Goal: Task Accomplishment & Management: Use online tool/utility

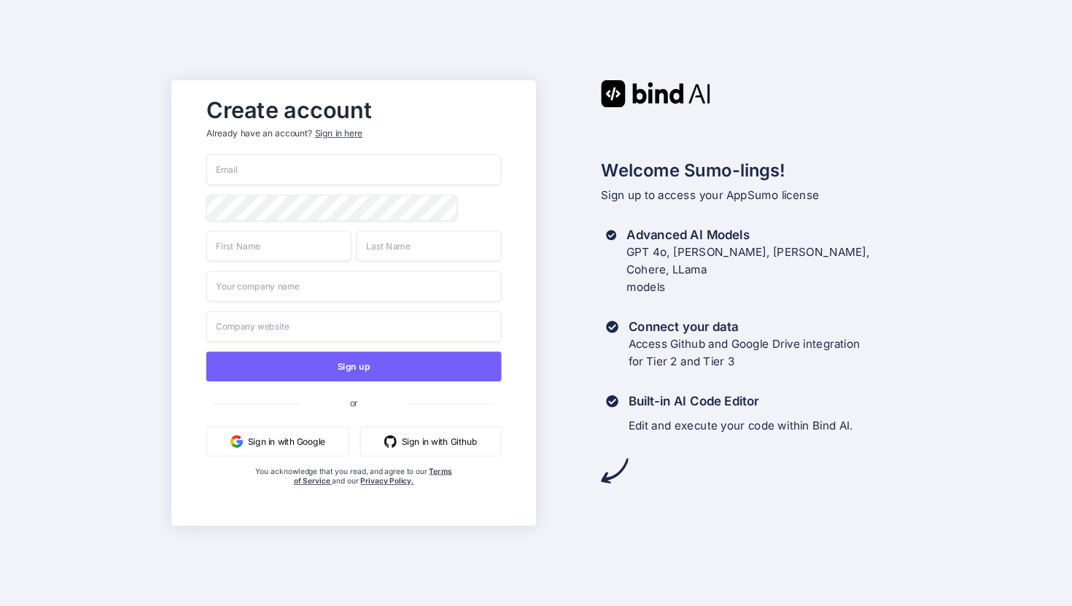
click at [289, 442] on button "Sign in with Google" at bounding box center [277, 442] width 143 height 30
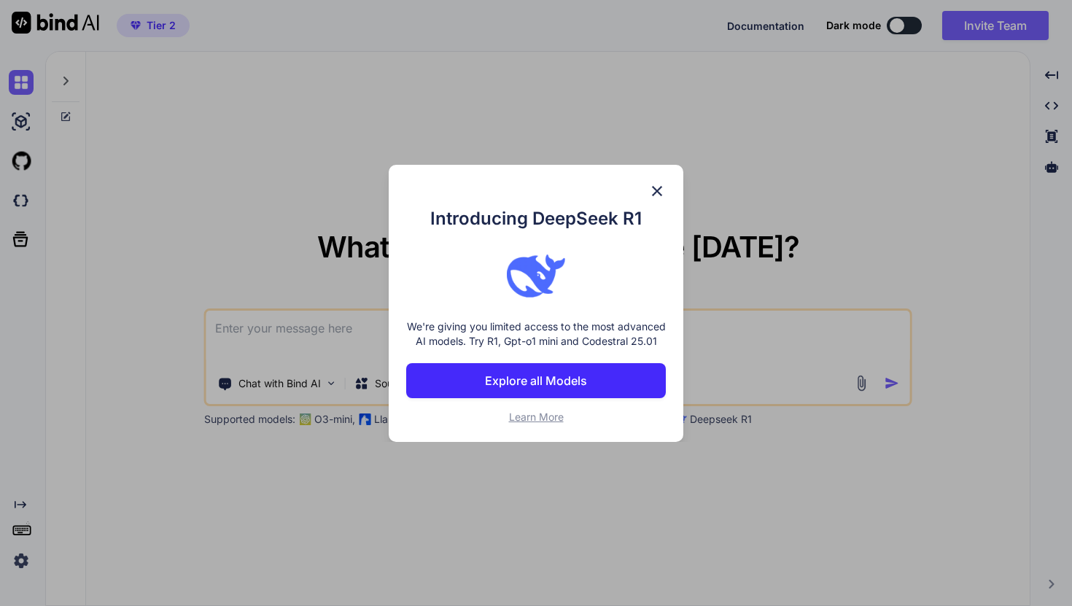
click at [651, 182] on img at bounding box center [658, 191] width 18 height 18
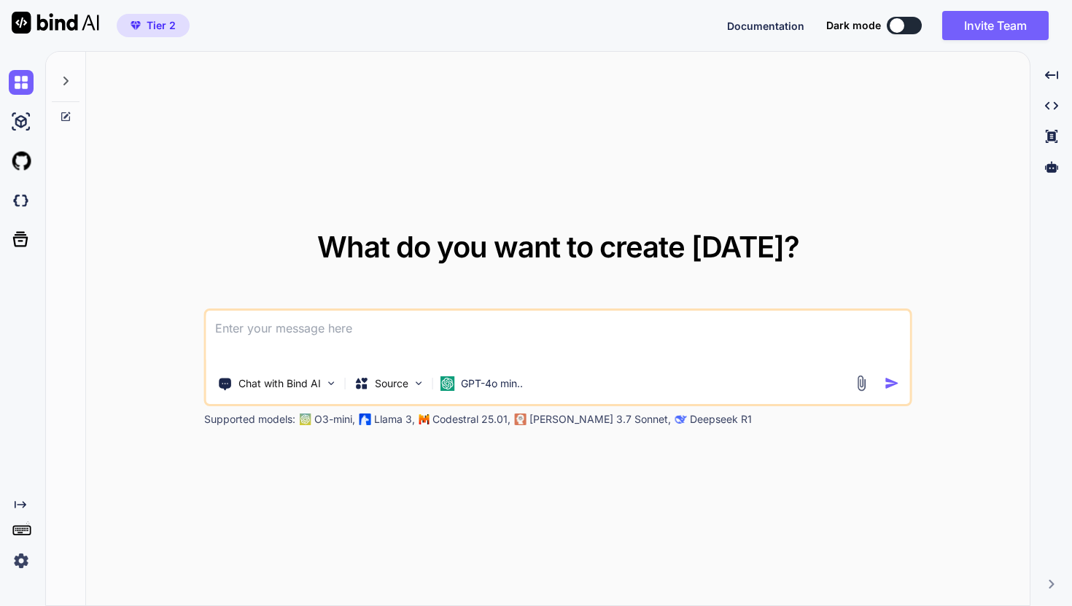
click at [22, 558] on img at bounding box center [21, 561] width 25 height 25
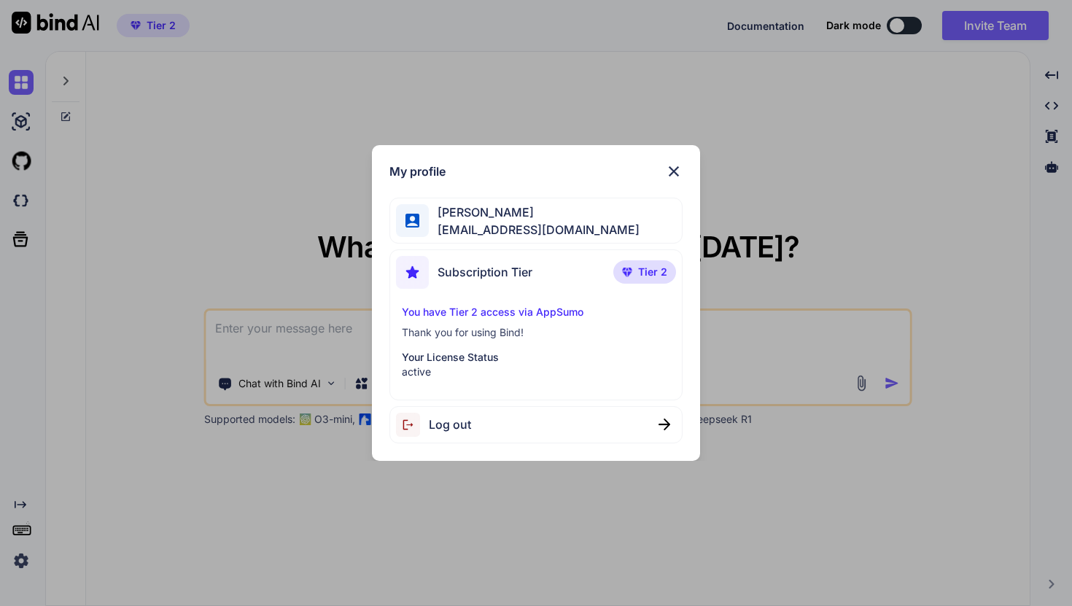
click at [720, 155] on div "My profile [PERSON_NAME] [EMAIL_ADDRESS][DOMAIN_NAME] Subscription Tier Tier 2 …" at bounding box center [536, 303] width 1072 height 606
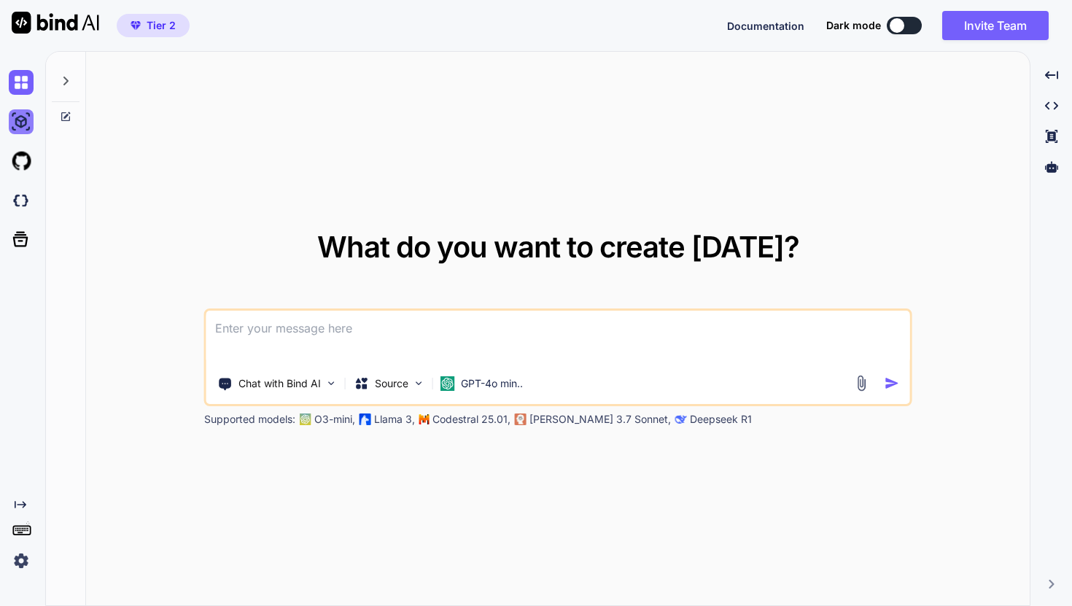
click at [22, 118] on img at bounding box center [21, 121] width 25 height 25
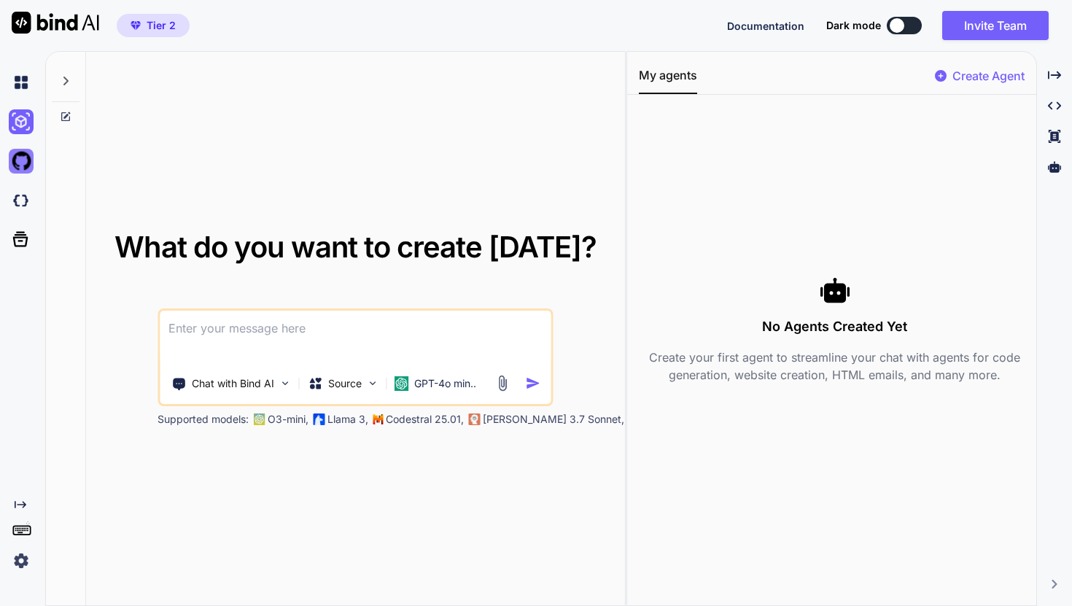
click at [16, 161] on img at bounding box center [21, 161] width 25 height 25
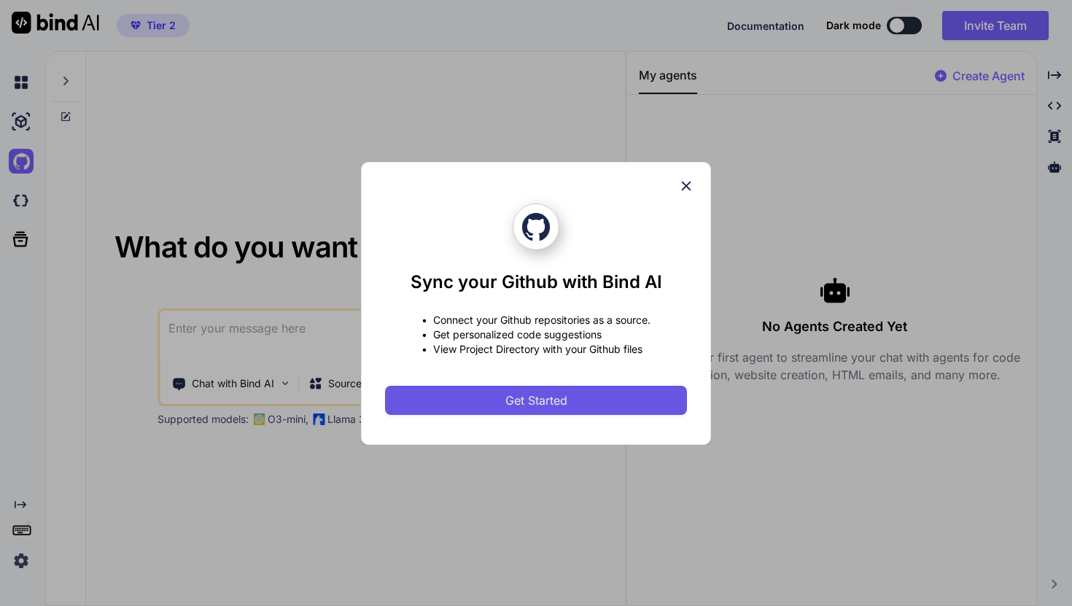
click at [449, 390] on button "Get Started" at bounding box center [536, 400] width 302 height 29
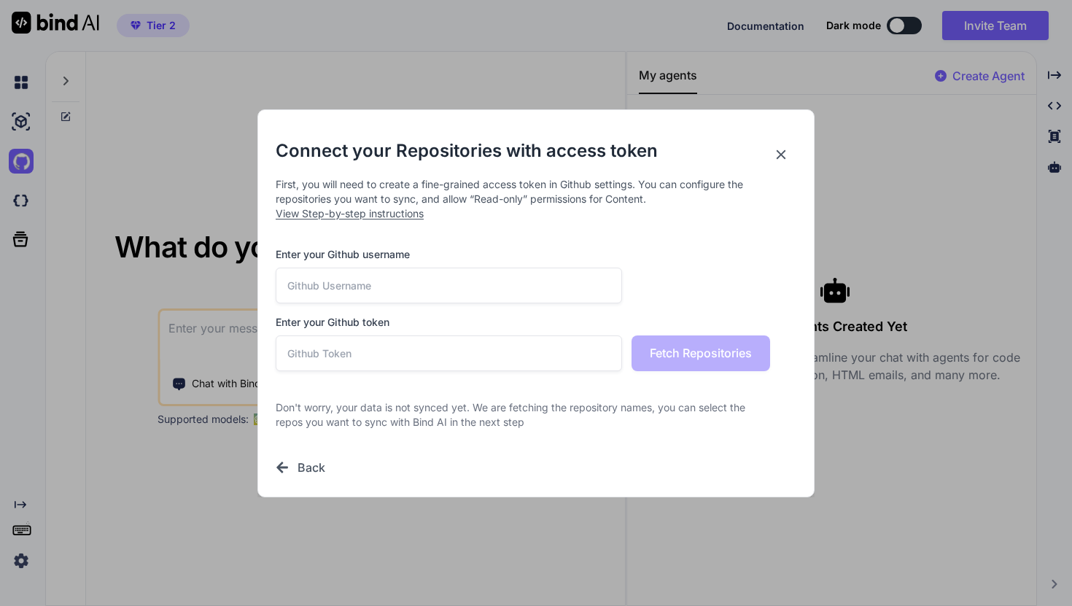
click at [441, 287] on input "text" at bounding box center [449, 286] width 347 height 36
type input "tibby007"
click at [446, 358] on input "text" at bounding box center [449, 354] width 347 height 36
paste input "github_pat_11A74375A0XZAkKqbA2gem_SHiGTD80FCXNYegi19VNo5oAyx7eIxZSjcNMVJU9NYGDV…"
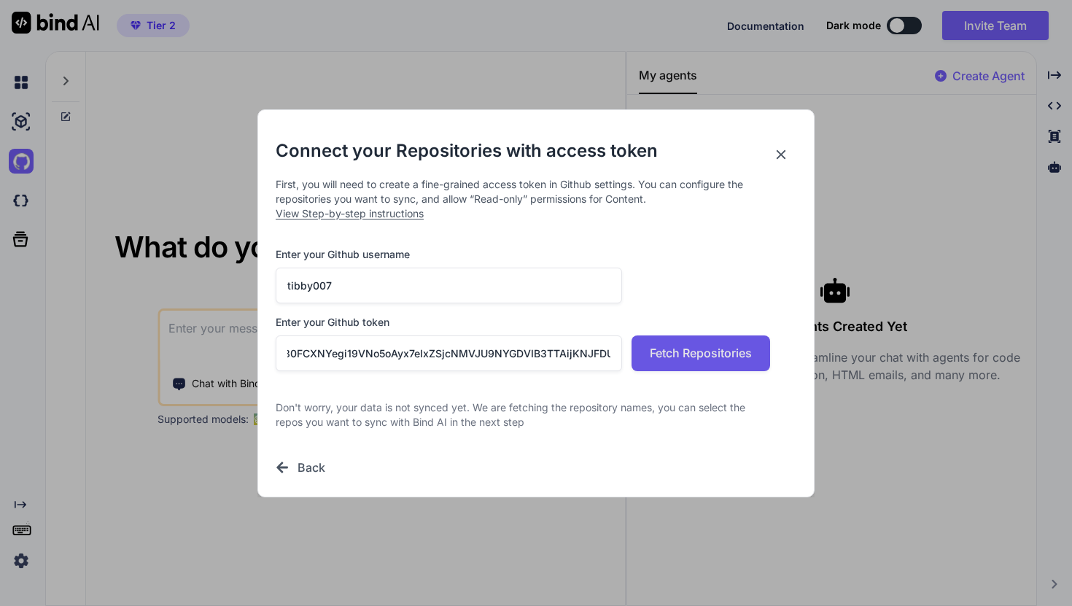
type input "github_pat_11A74375A0XZAkKqbA2gem_SHiGTD80FCXNYegi19VNo5oAyx7eIxZSjcNMVJU9NYGDV…"
click at [667, 351] on span "Fetch Repositories" at bounding box center [701, 353] width 102 height 18
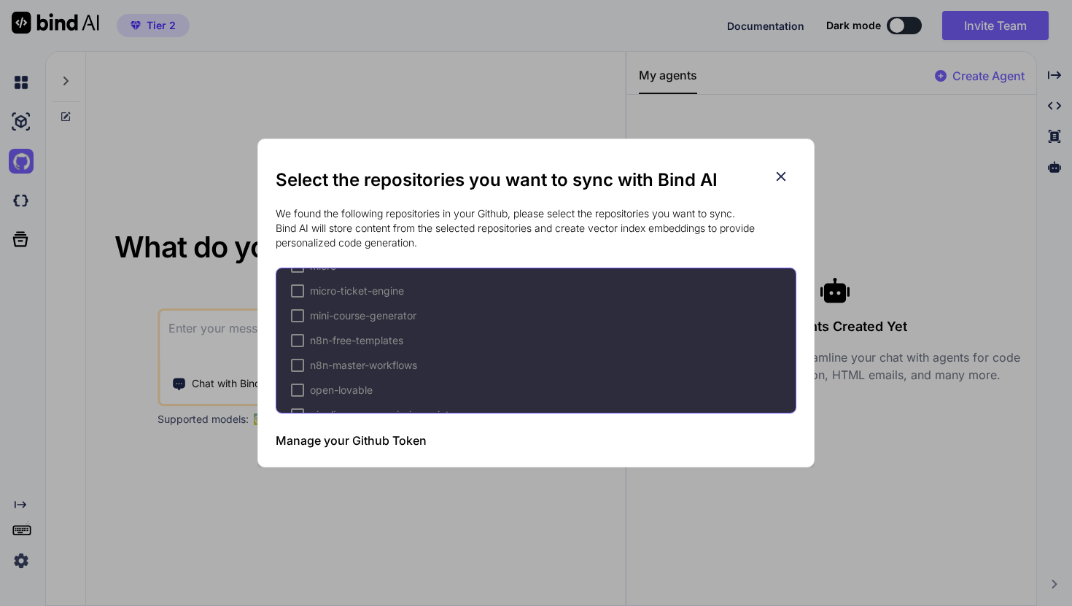
scroll to position [317, 0]
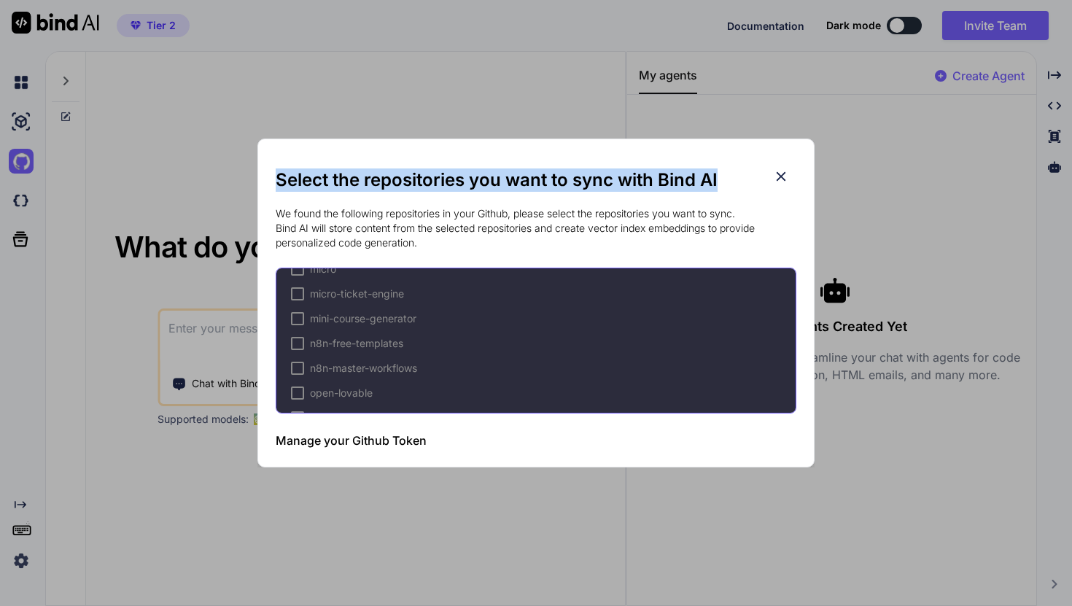
click at [776, 185] on div "Select the repositories you want to sync with Bind AI We found the following re…" at bounding box center [536, 314] width 521 height 290
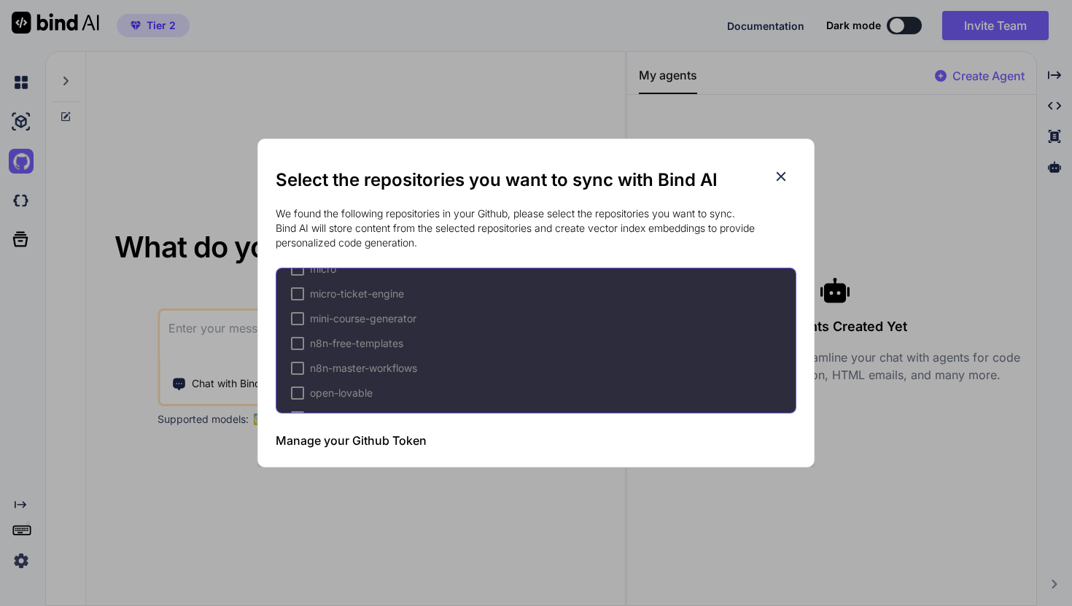
click at [783, 179] on icon at bounding box center [781, 177] width 16 height 16
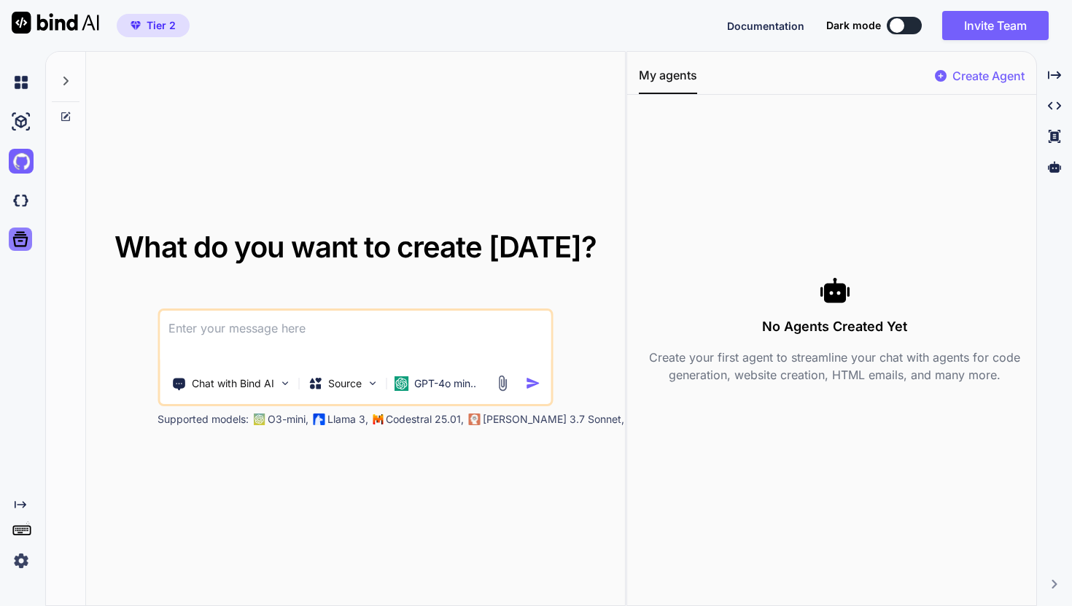
click at [18, 243] on icon at bounding box center [20, 239] width 20 height 20
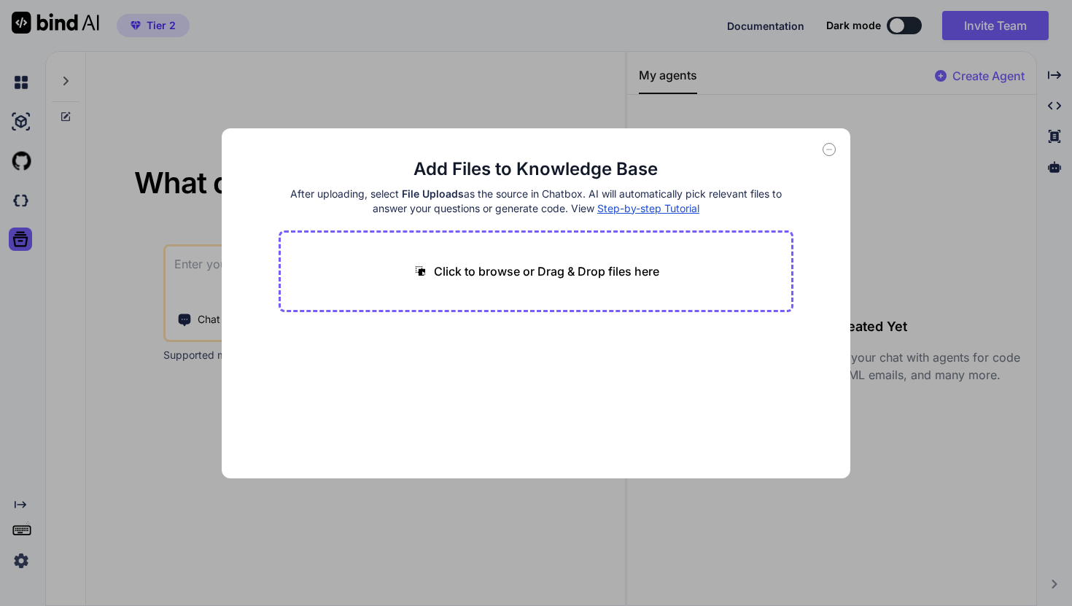
click at [827, 153] on icon at bounding box center [829, 149] width 13 height 13
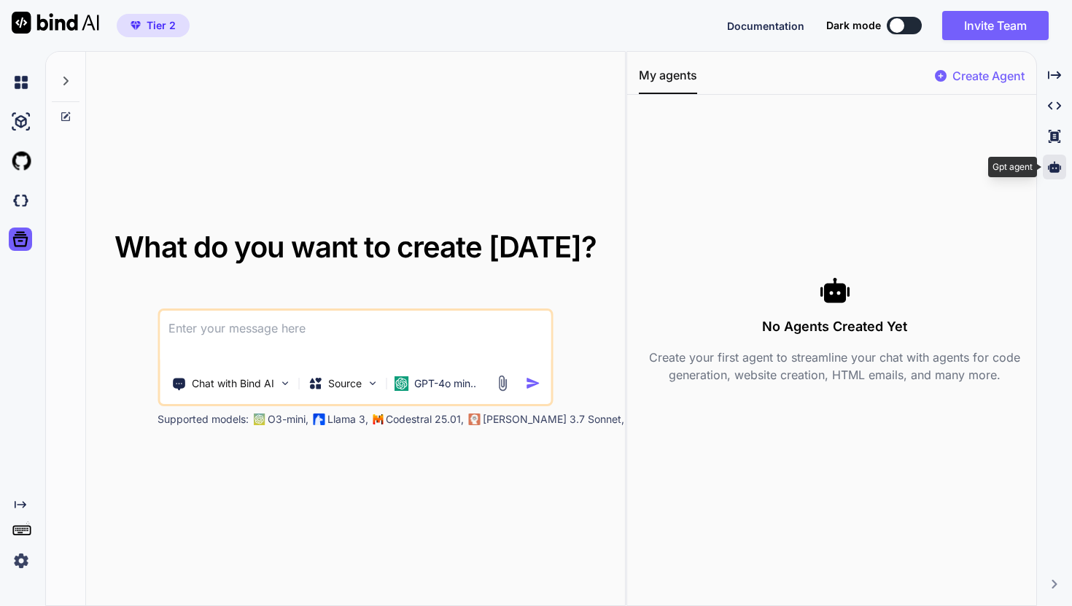
click at [1056, 161] on icon at bounding box center [1054, 167] width 13 height 13
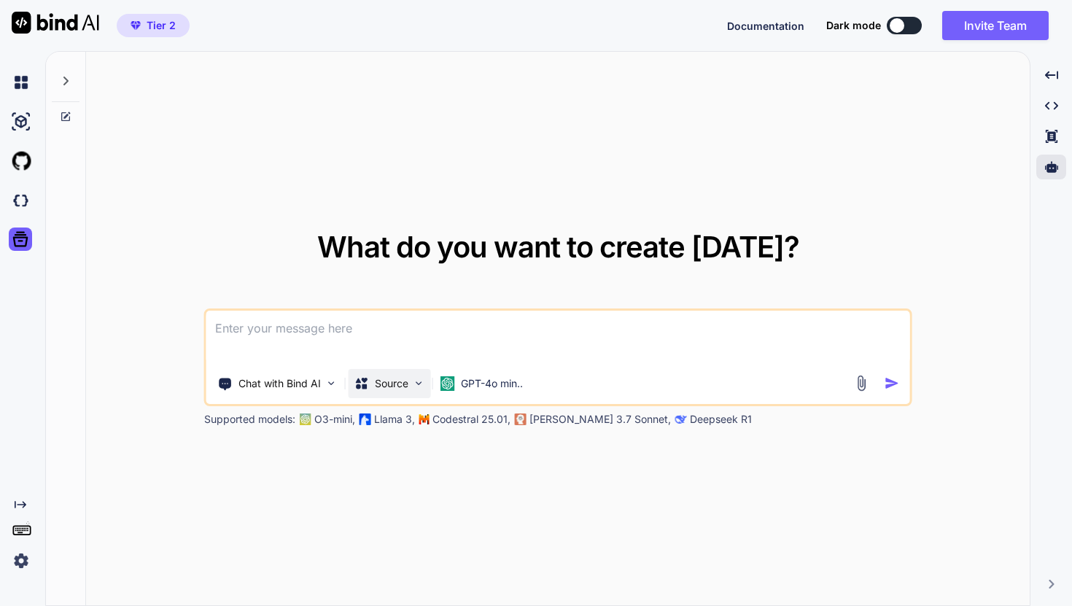
click at [428, 386] on div "Source" at bounding box center [390, 383] width 82 height 29
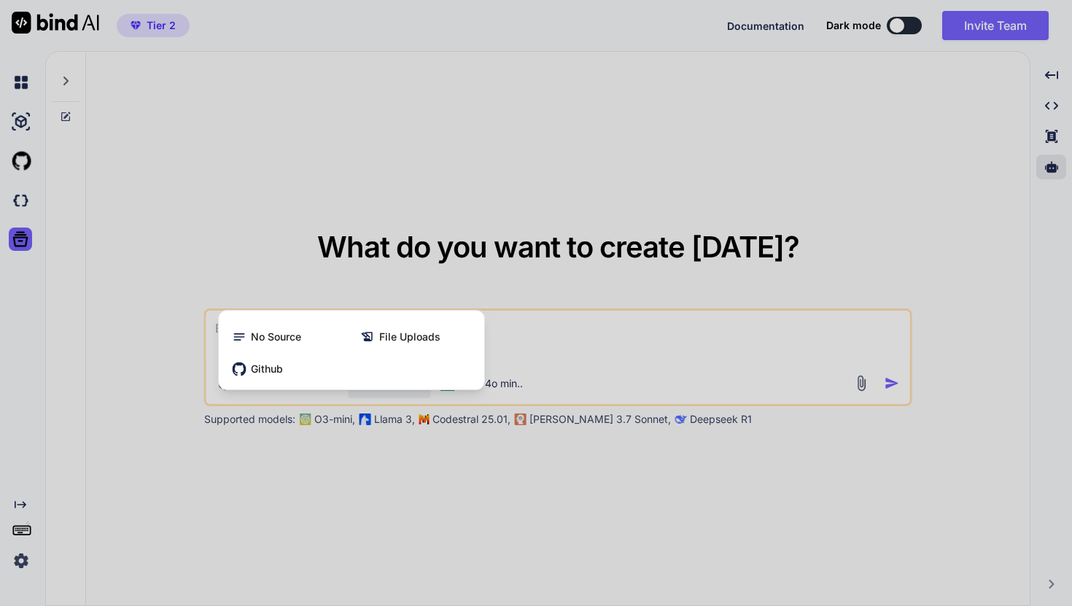
click at [529, 353] on div at bounding box center [536, 303] width 1072 height 606
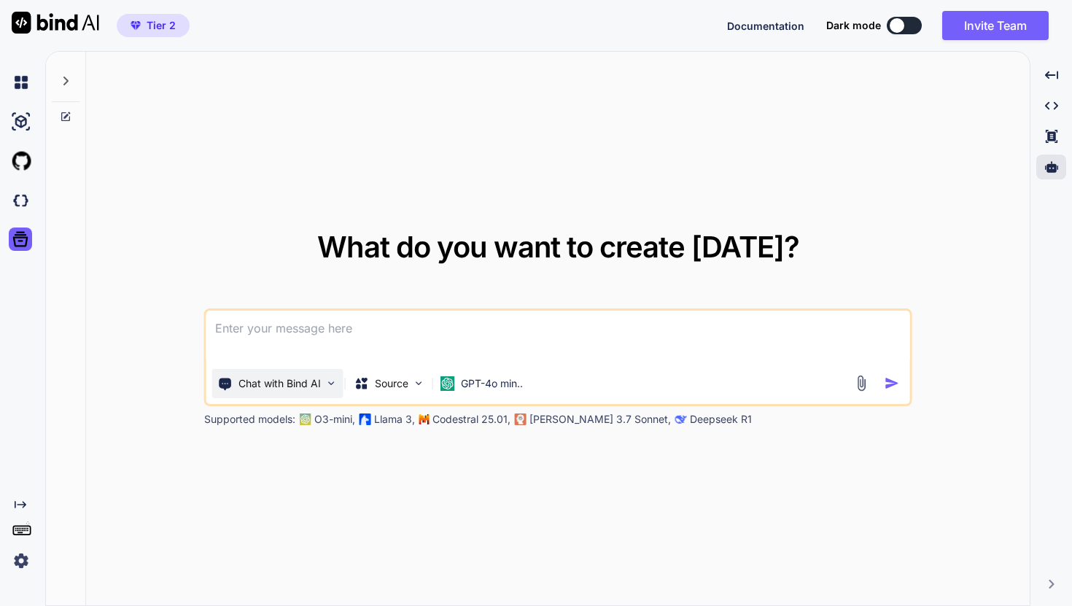
click at [328, 382] on img at bounding box center [331, 383] width 12 height 12
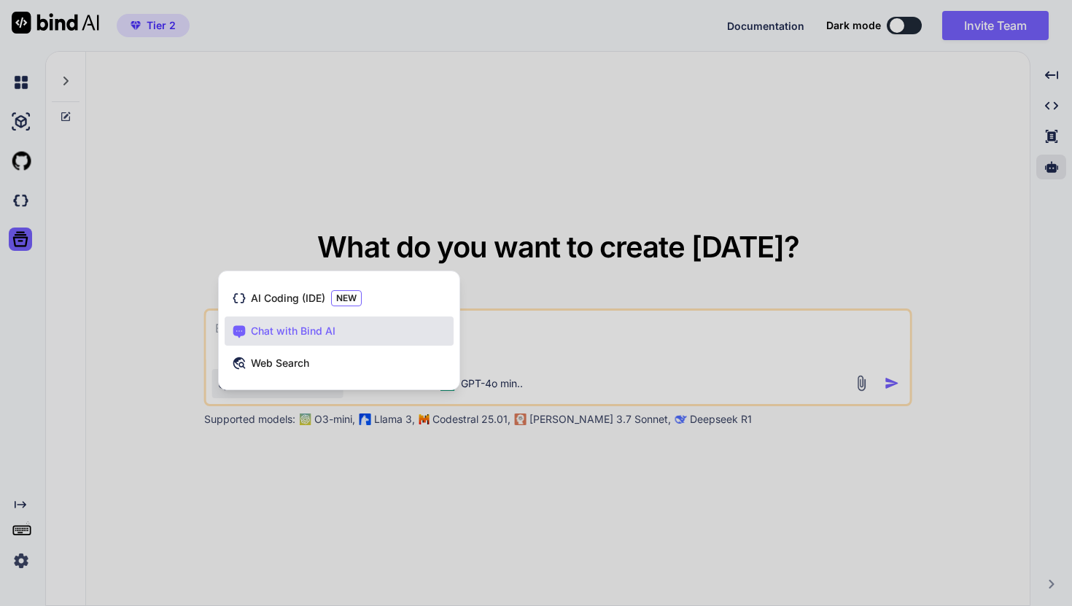
click at [330, 335] on span "Chat with Bind AI" at bounding box center [293, 331] width 85 height 15
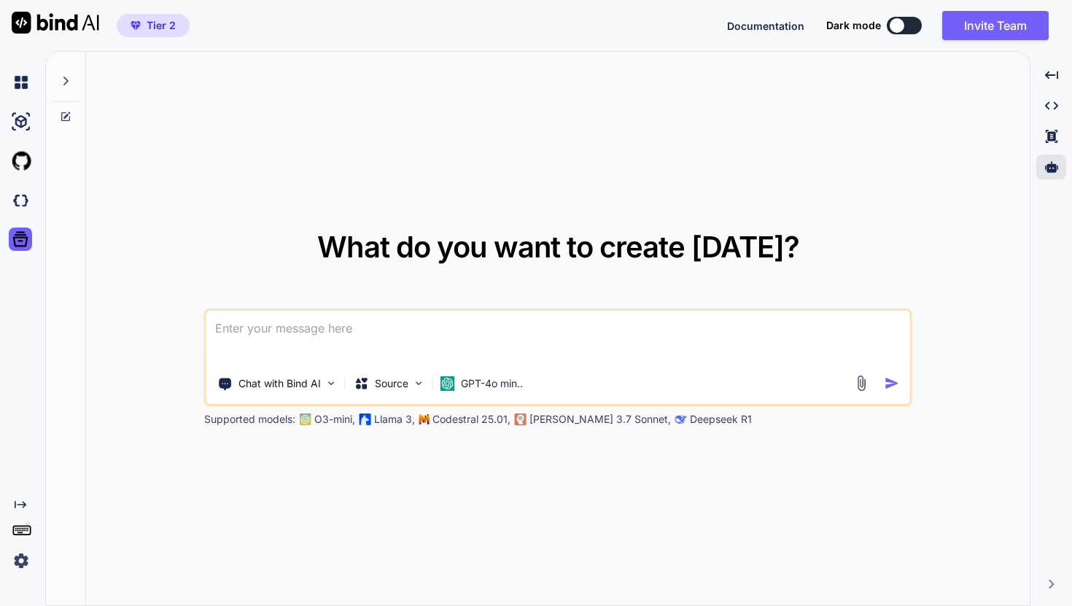
click at [324, 339] on textarea at bounding box center [558, 338] width 704 height 54
click at [417, 384] on img at bounding box center [419, 383] width 12 height 12
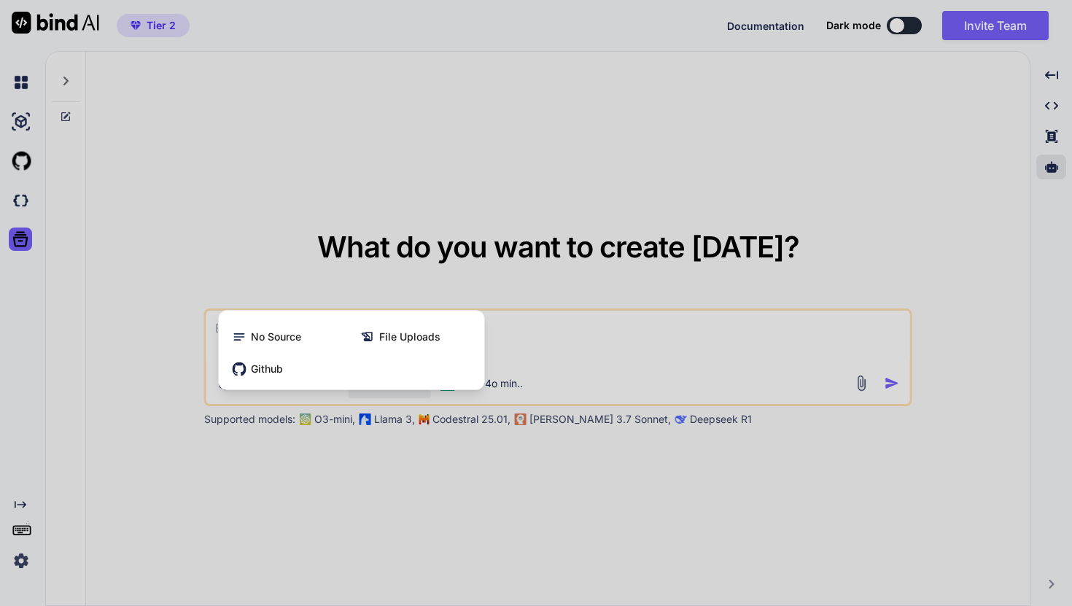
click at [514, 344] on div at bounding box center [536, 303] width 1072 height 606
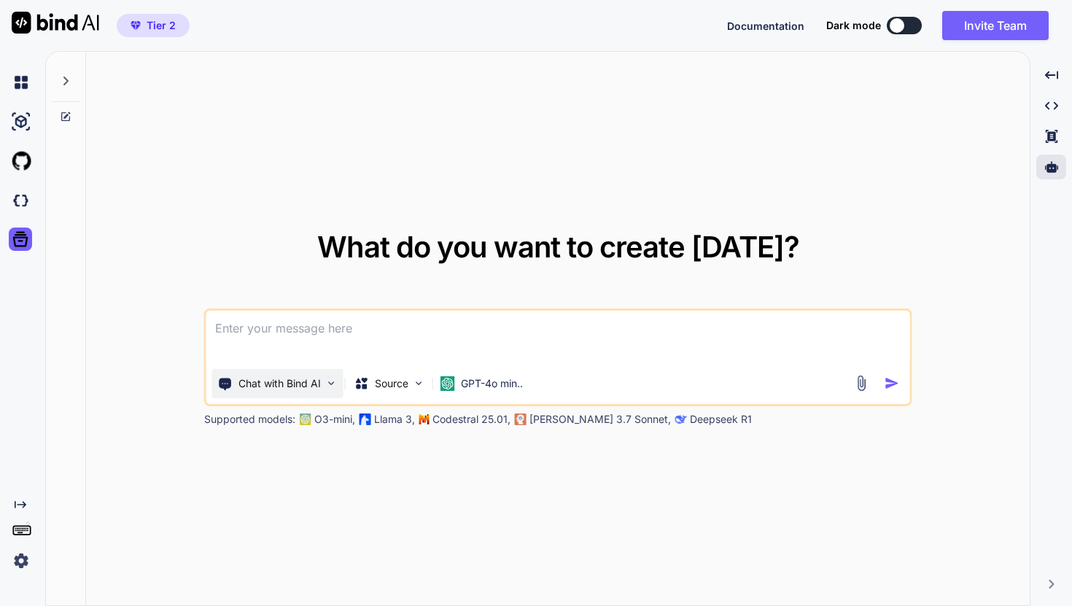
click at [335, 384] on img at bounding box center [331, 383] width 12 height 12
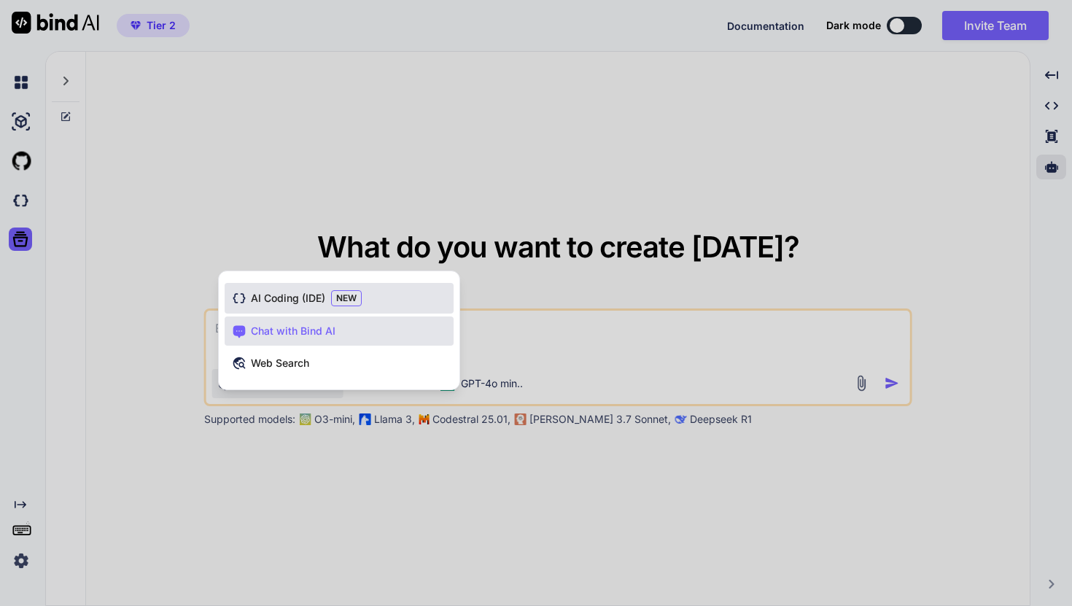
click at [325, 301] on span "AI Coding (IDE)" at bounding box center [288, 298] width 74 height 15
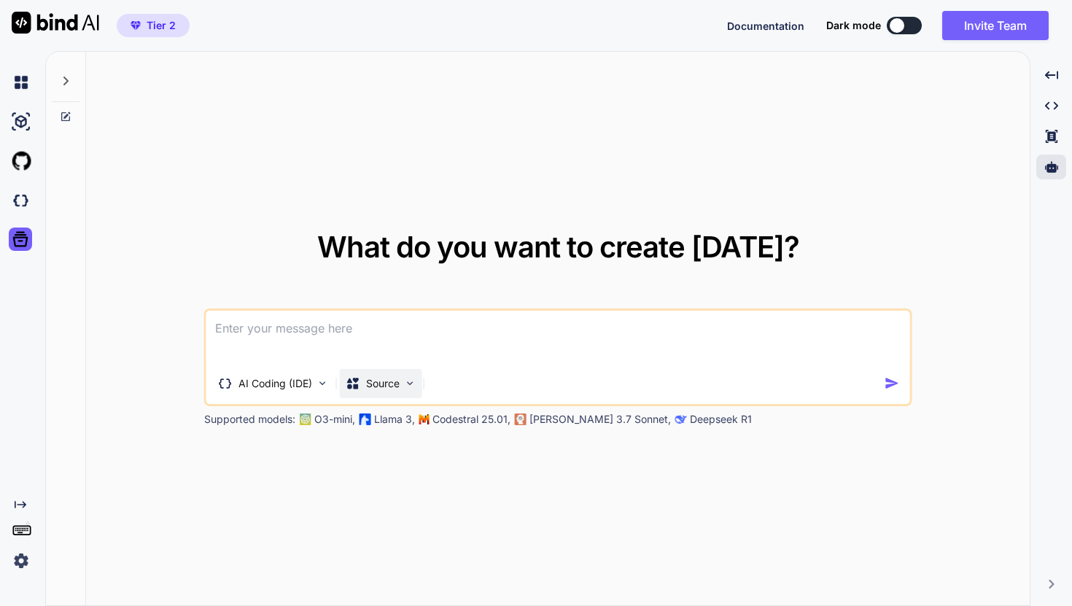
click at [413, 383] on img at bounding box center [410, 383] width 12 height 12
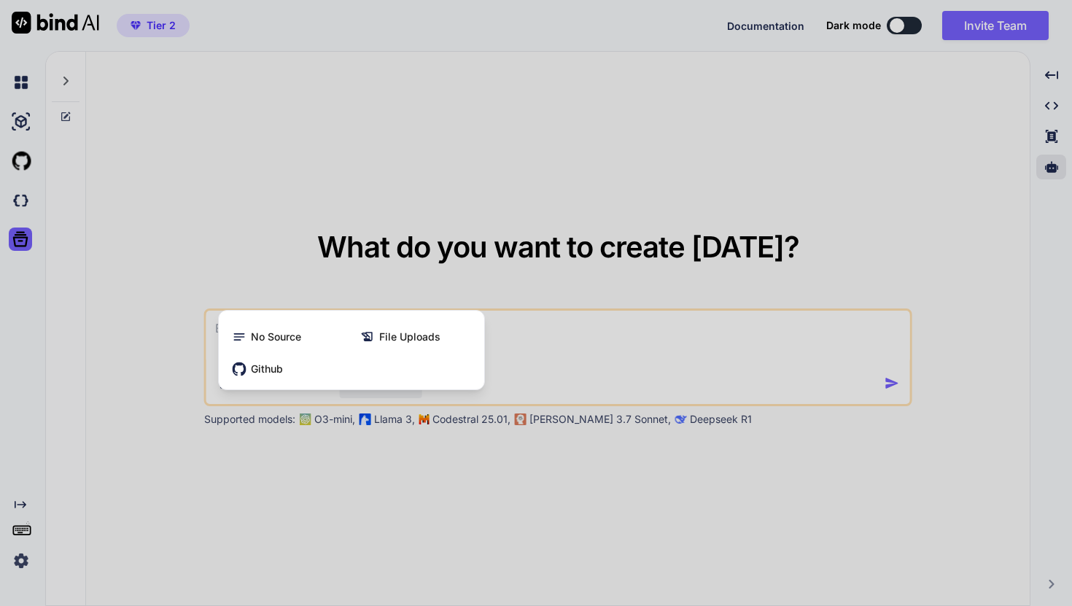
click at [508, 341] on div at bounding box center [536, 303] width 1072 height 606
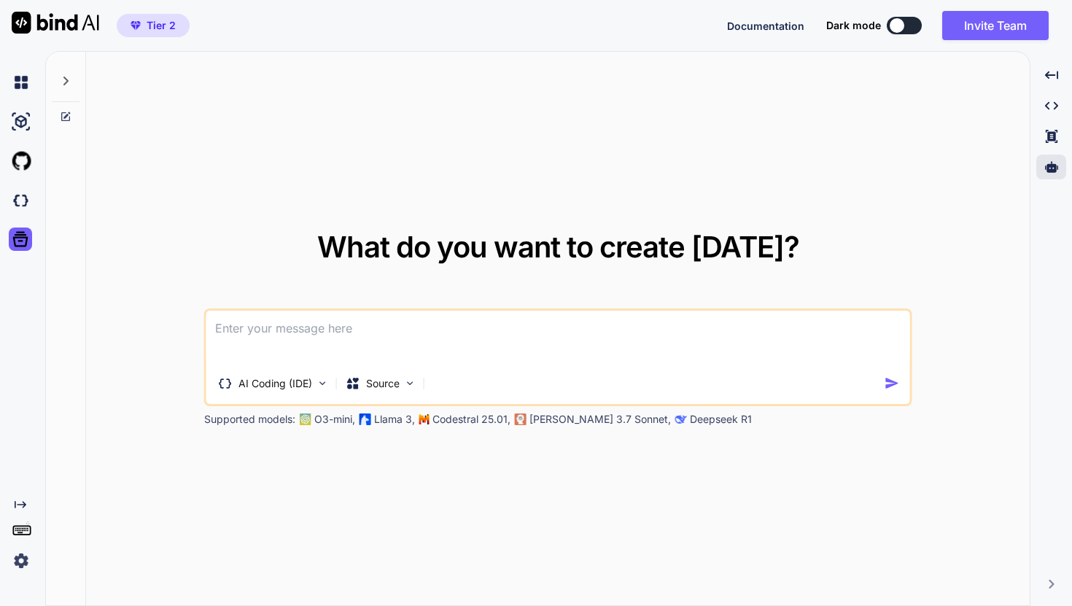
click at [21, 560] on img at bounding box center [21, 561] width 25 height 25
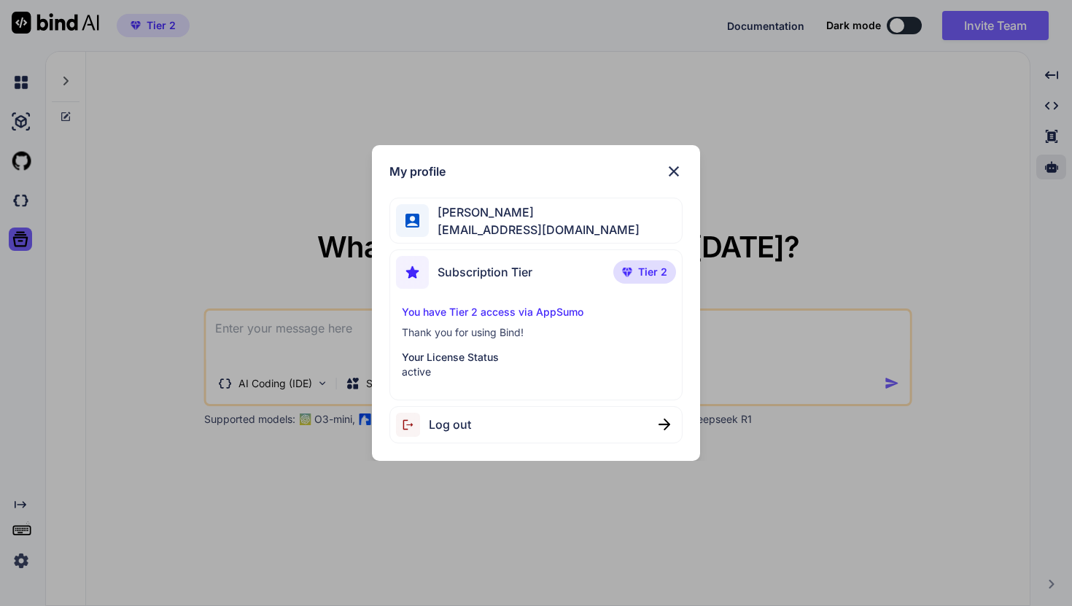
click at [259, 465] on div "My profile [PERSON_NAME] [EMAIL_ADDRESS][DOMAIN_NAME] Subscription Tier Tier 2 …" at bounding box center [536, 303] width 1072 height 606
